Goal: Find specific page/section: Find specific page/section

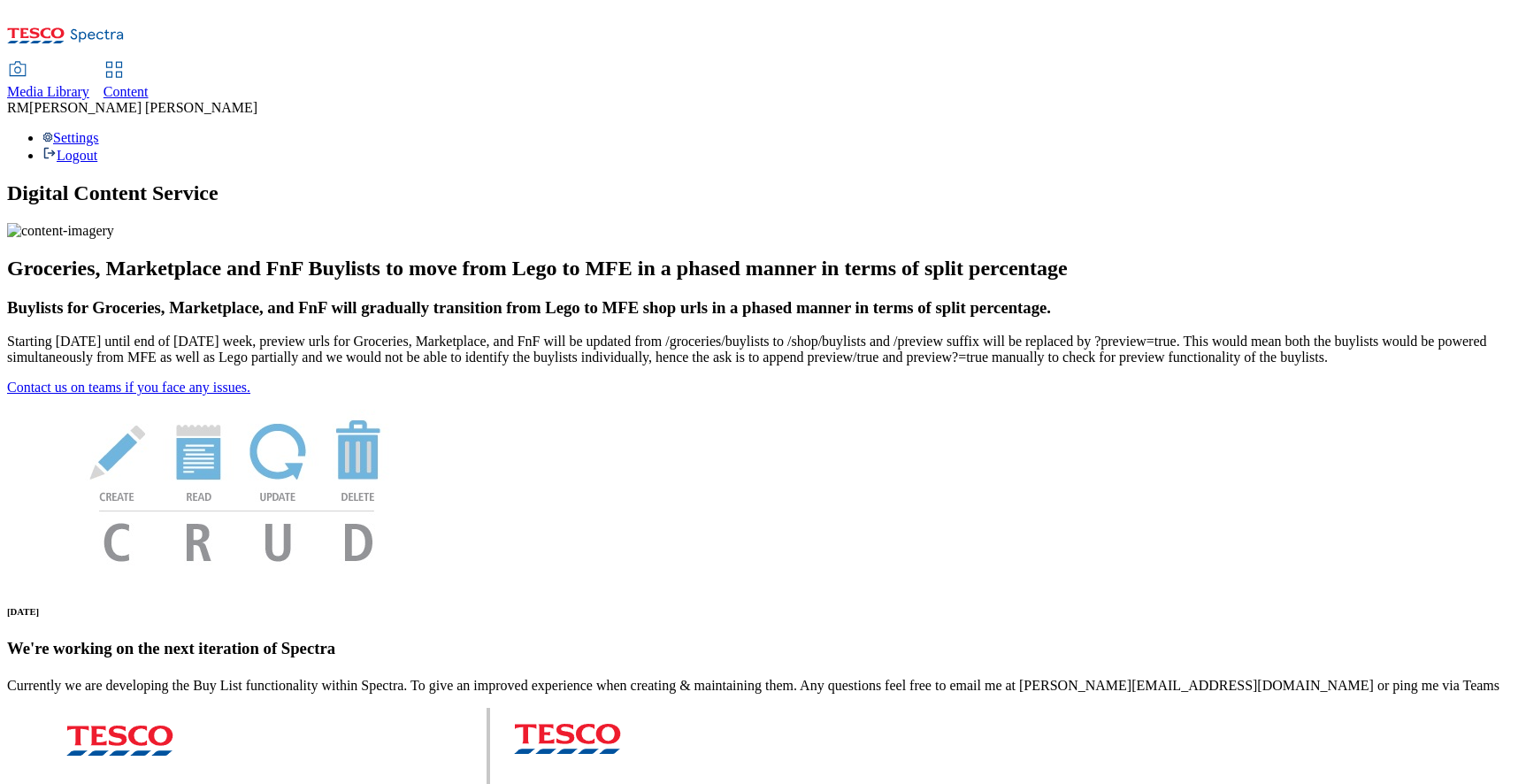
click at [90, 84] on span "Media Library" at bounding box center [48, 92] width 83 height 15
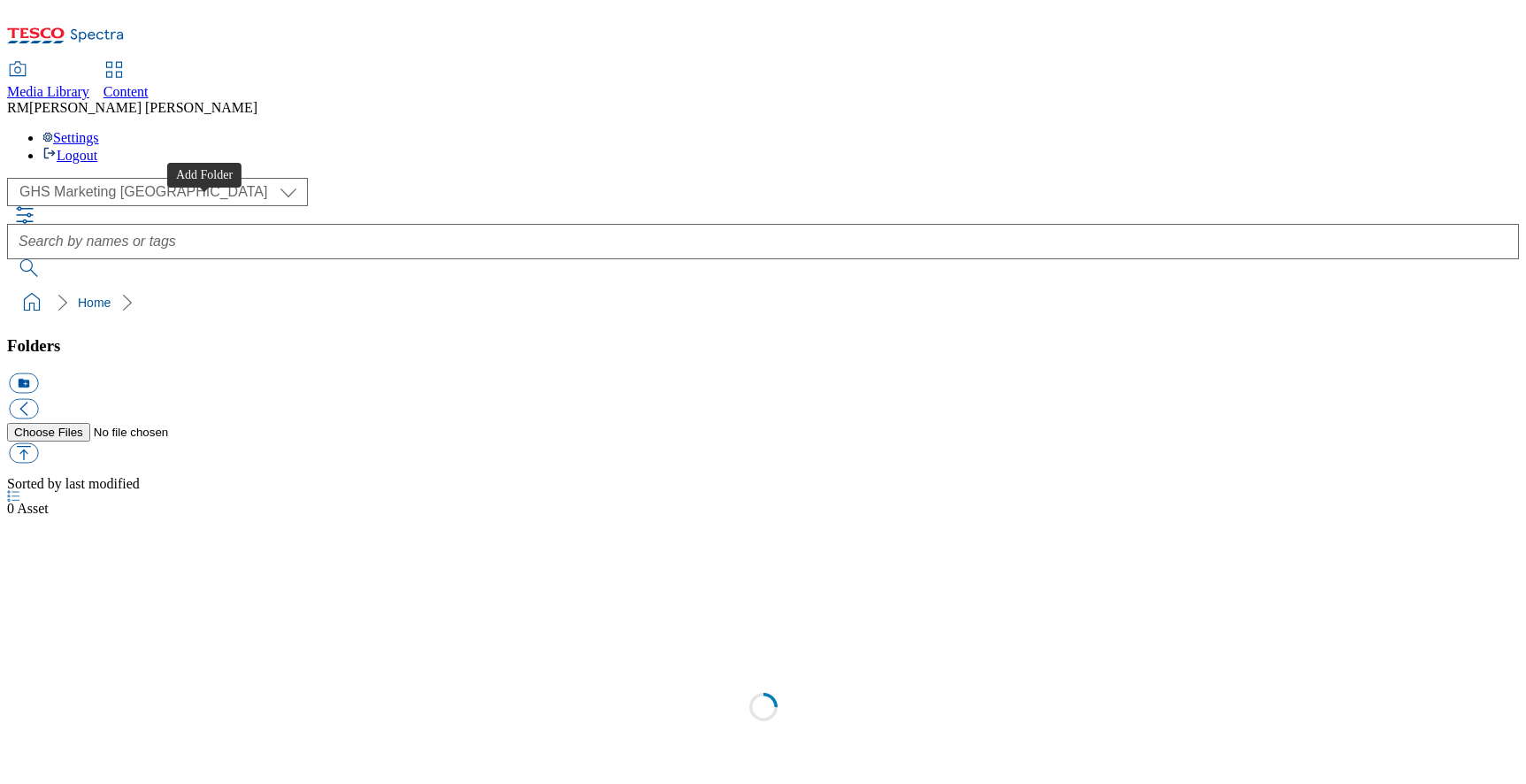
scroll to position [1, 0]
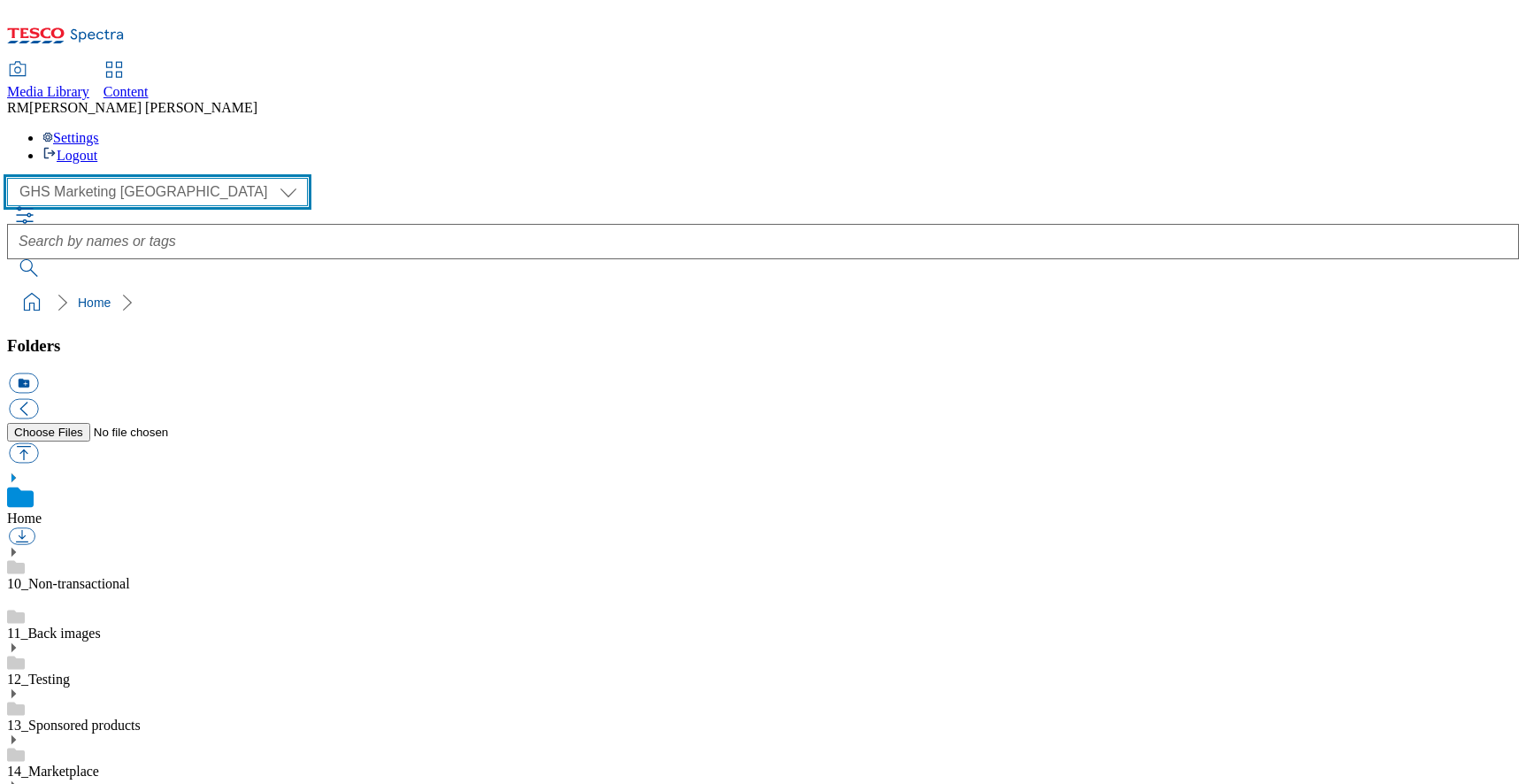
click at [160, 178] on select "GHS Marketing UK iGHS Marketing CE MCA CZ MCA HU MCA SK" at bounding box center [158, 191] width 301 height 28
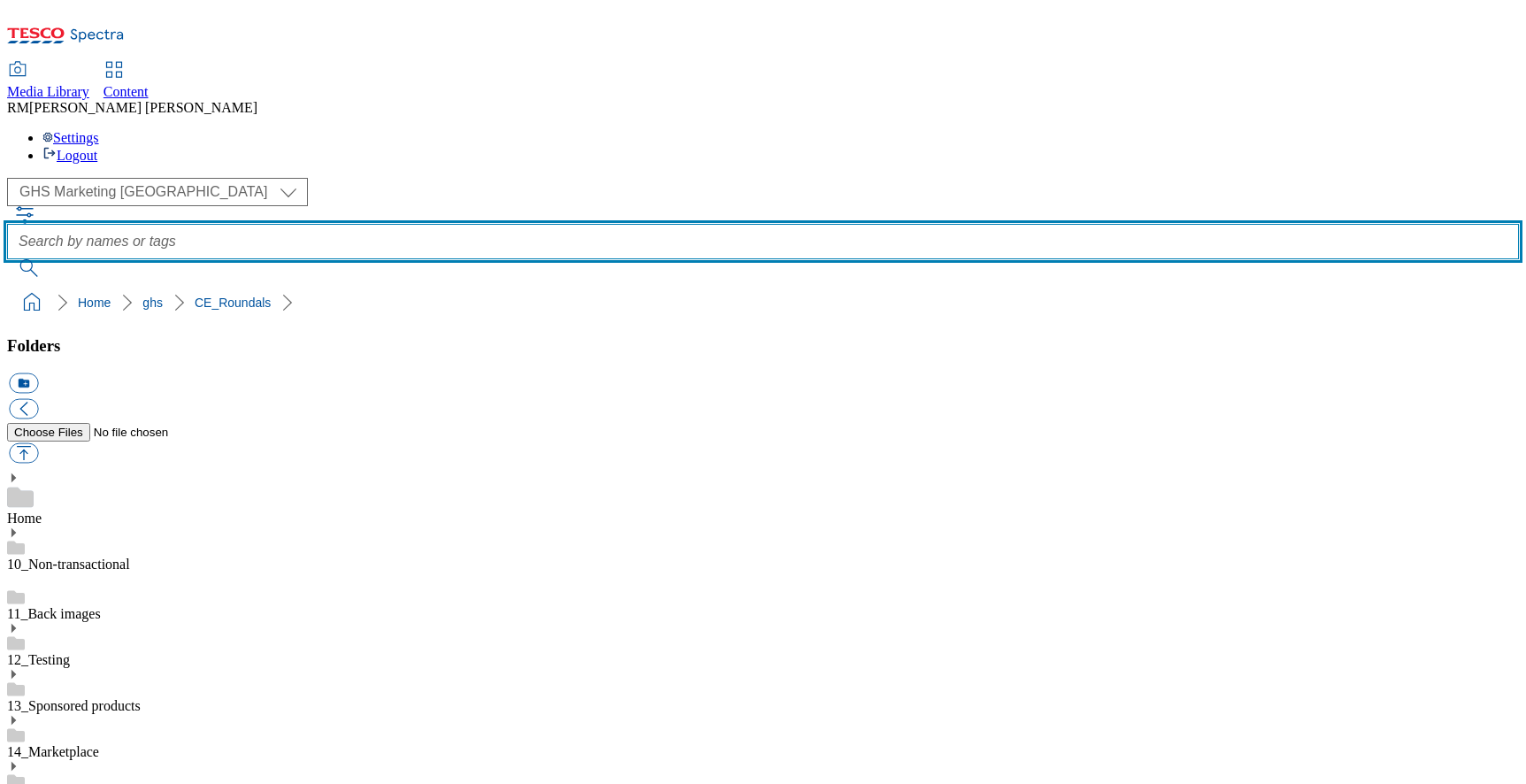
click at [704, 224] on input "text" at bounding box center [763, 241] width 1512 height 35
paste input "special_offers_super_department_new_products"
type input "special_offers_super_department_new_products"
click at [7, 259] on button "submit" at bounding box center [30, 268] width 46 height 18
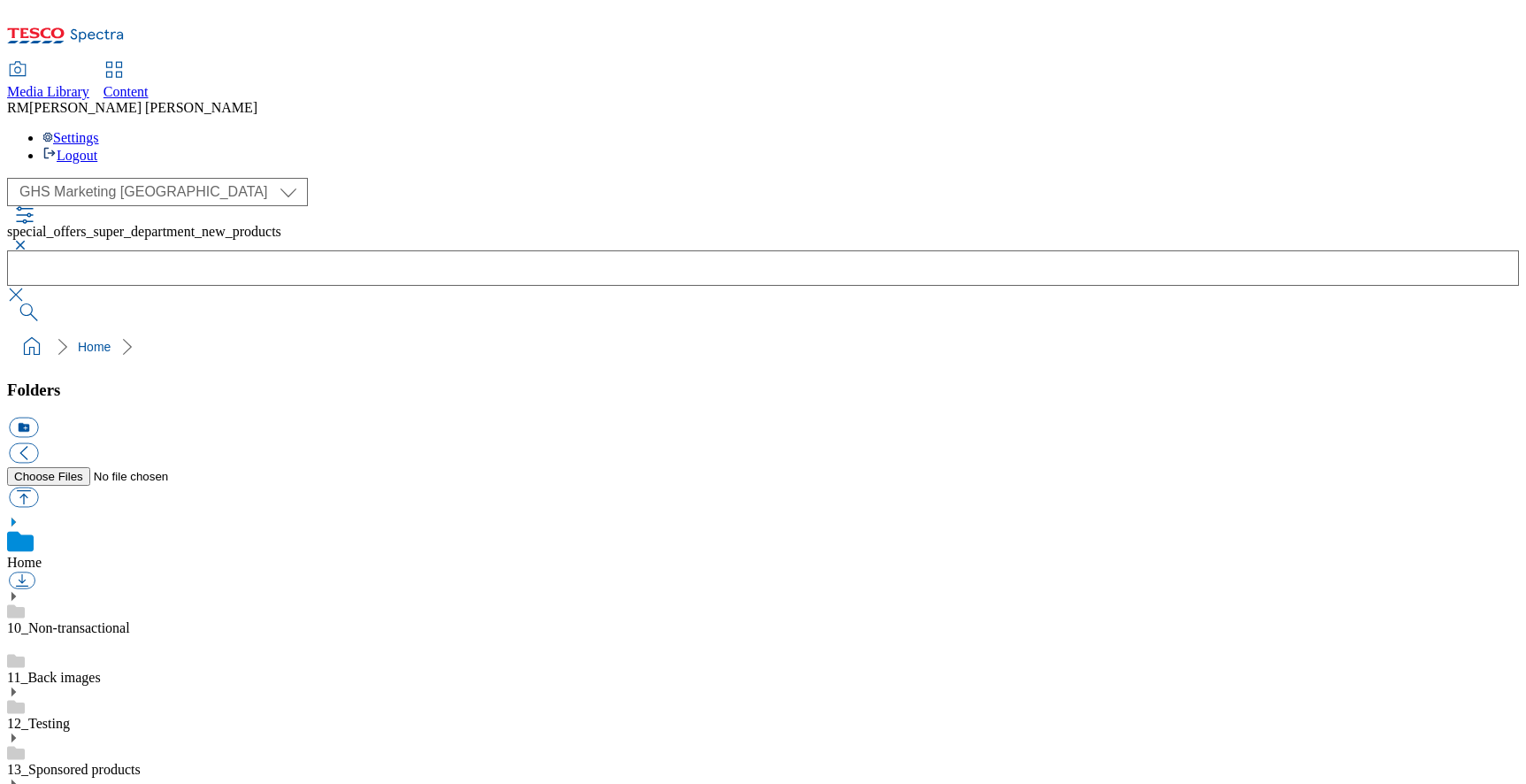
click at [28, 239] on button "button" at bounding box center [17, 245] width 21 height 11
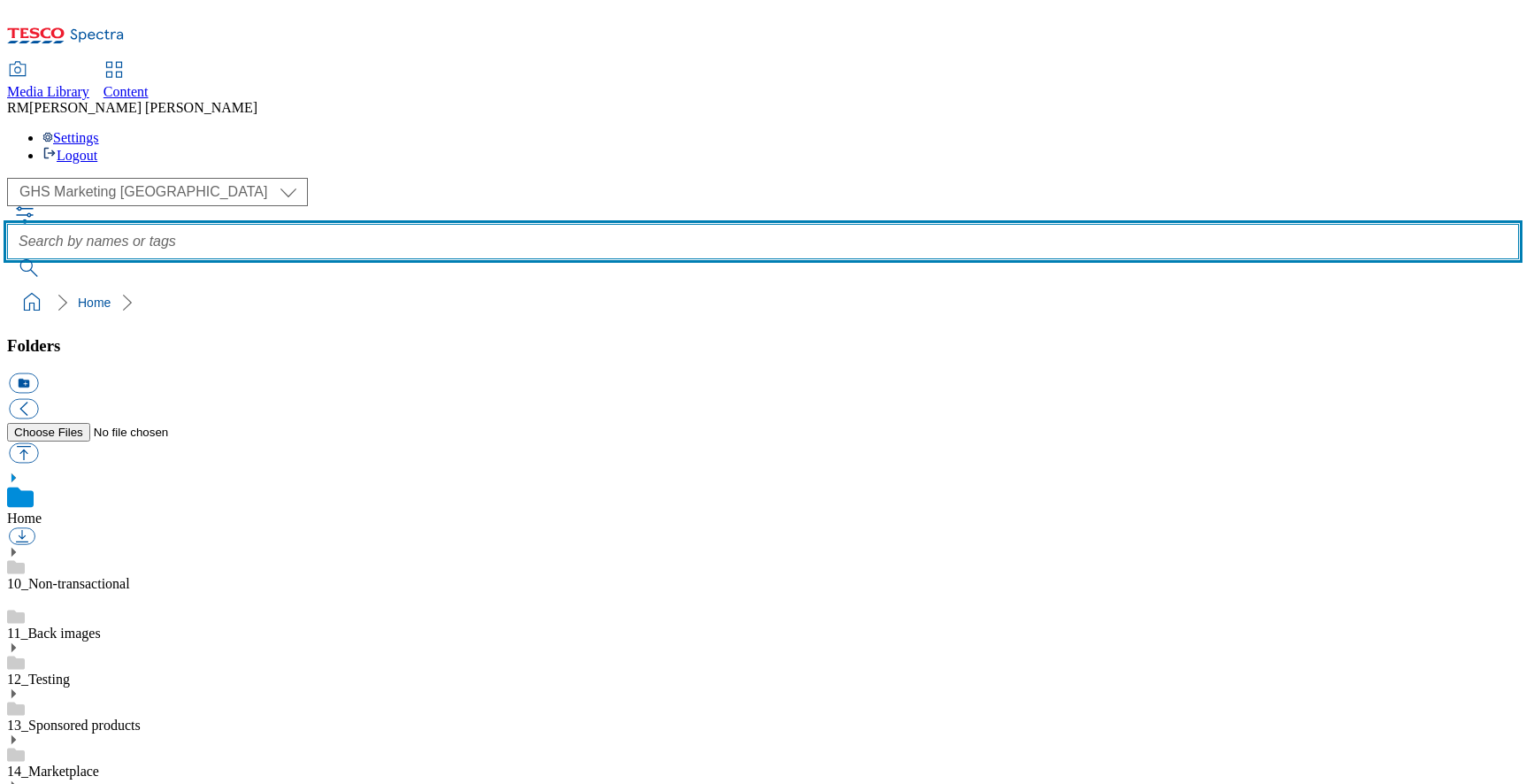
click at [748, 224] on input "text" at bounding box center [763, 241] width 1512 height 35
type input "new_products"
click at [7, 259] on button "submit" at bounding box center [30, 268] width 46 height 18
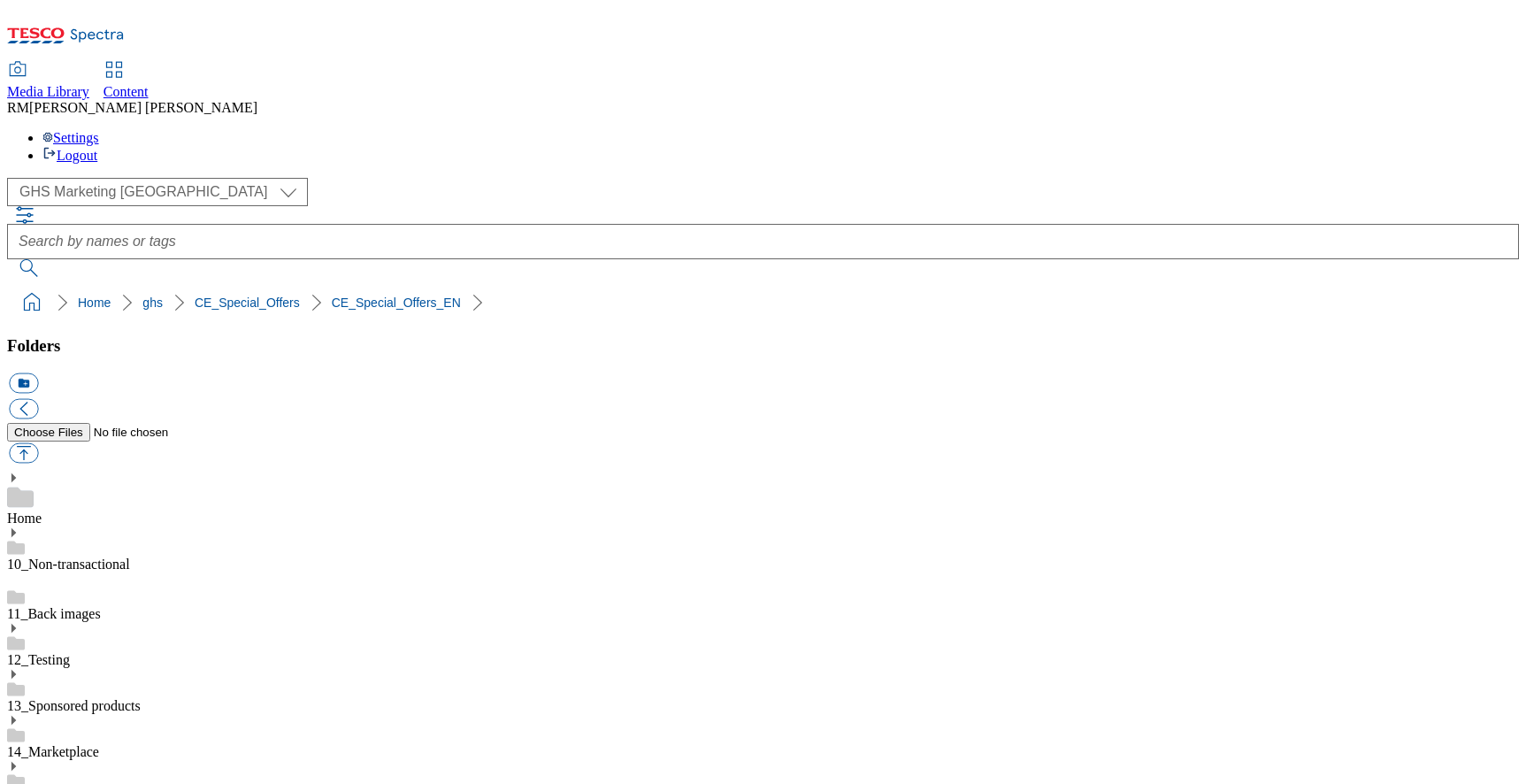
click at [159, 178] on select "GHS Marketing UK iGHS Marketing CE MCA CZ MCA HU MCA SK" at bounding box center [158, 191] width 301 height 28
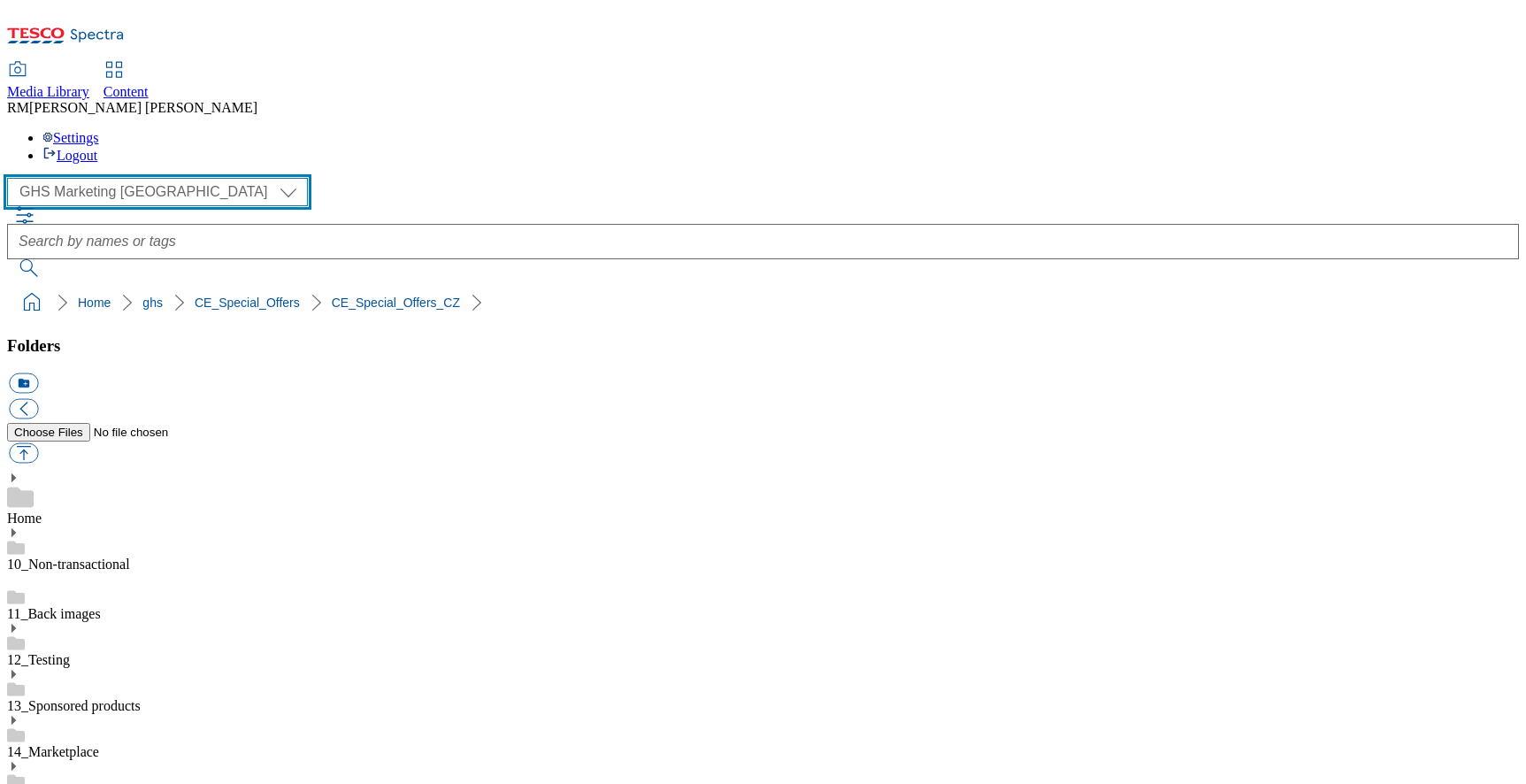
scroll to position [206, 0]
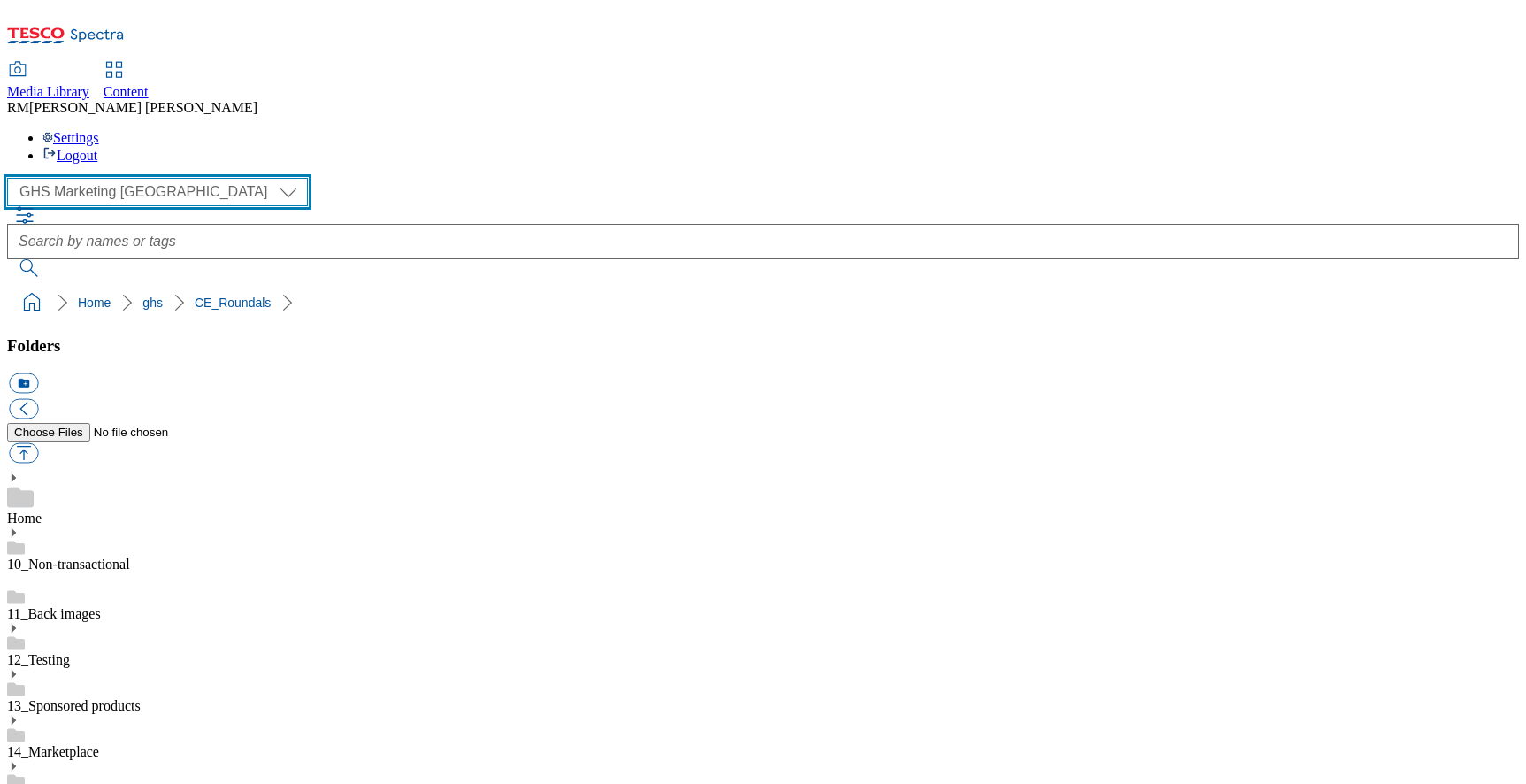
click at [129, 178] on select "GHS Marketing UK iGHS Marketing CE MCA CZ MCA HU MCA SK" at bounding box center [158, 191] width 301 height 28
click at [116, 178] on select "GHS Marketing UK iGHS Marketing CE MCA CZ MCA HU MCA SK" at bounding box center [158, 191] width 301 height 28
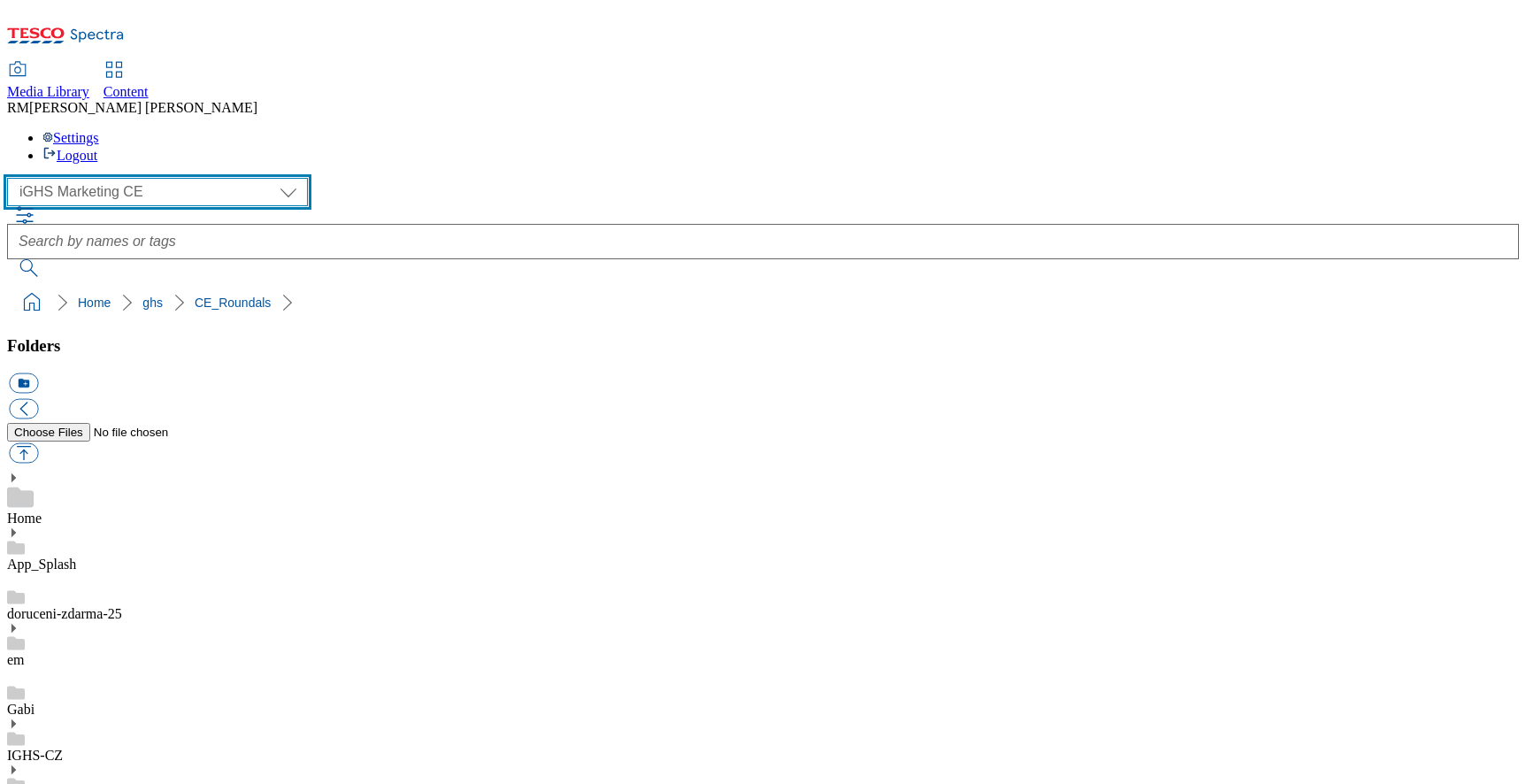
click at [169, 178] on select "GHS Marketing UK iGHS Marketing CE MCA CZ MCA HU MCA SK" at bounding box center [158, 191] width 301 height 28
select select "flare-ghs-mktg"
